Goal: Transaction & Acquisition: Purchase product/service

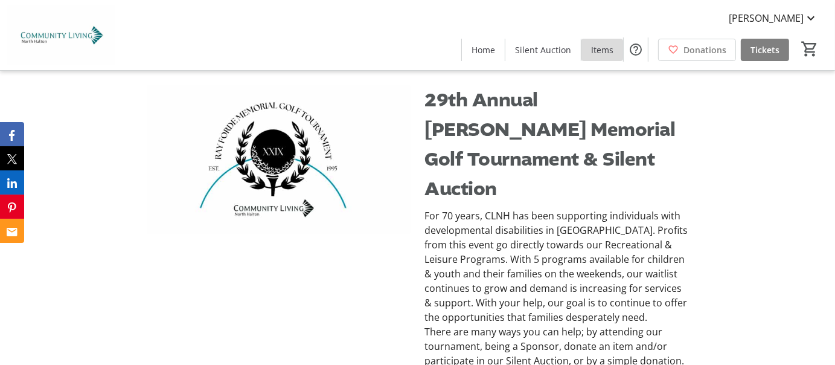
click at [605, 53] on span "Items" at bounding box center [602, 49] width 22 height 13
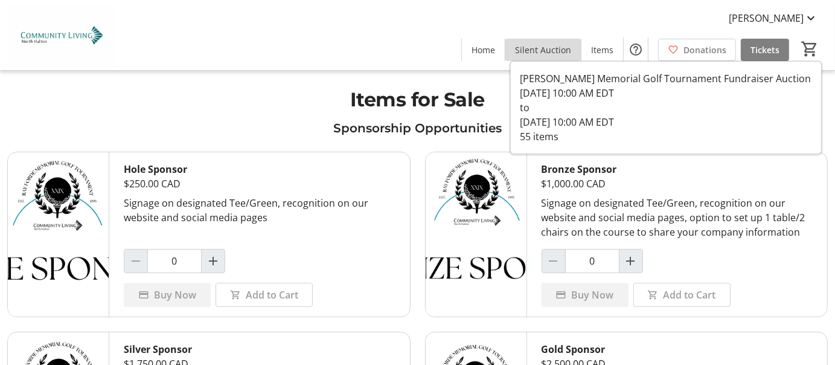
click at [553, 47] on span "Silent Auction" at bounding box center [543, 49] width 56 height 13
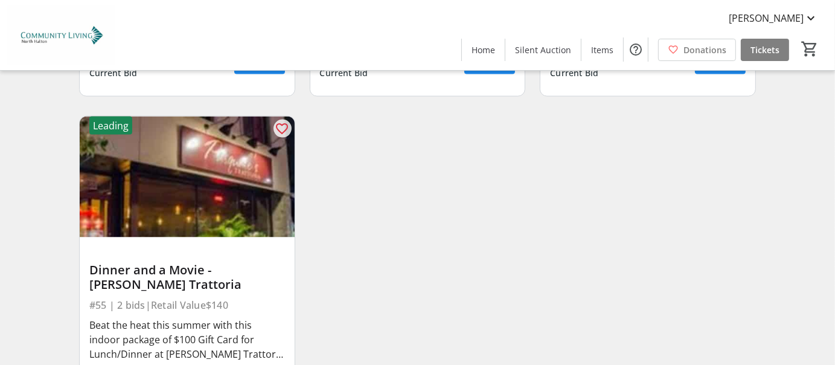
scroll to position [6036, 0]
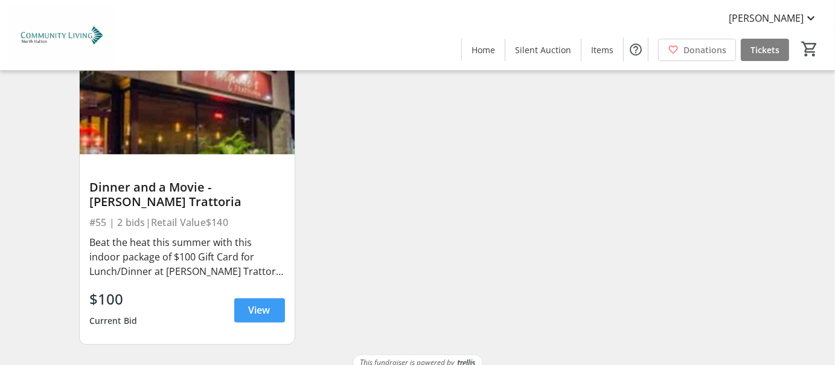
click at [256, 303] on span "View" at bounding box center [260, 310] width 22 height 14
